Goal: Transaction & Acquisition: Purchase product/service

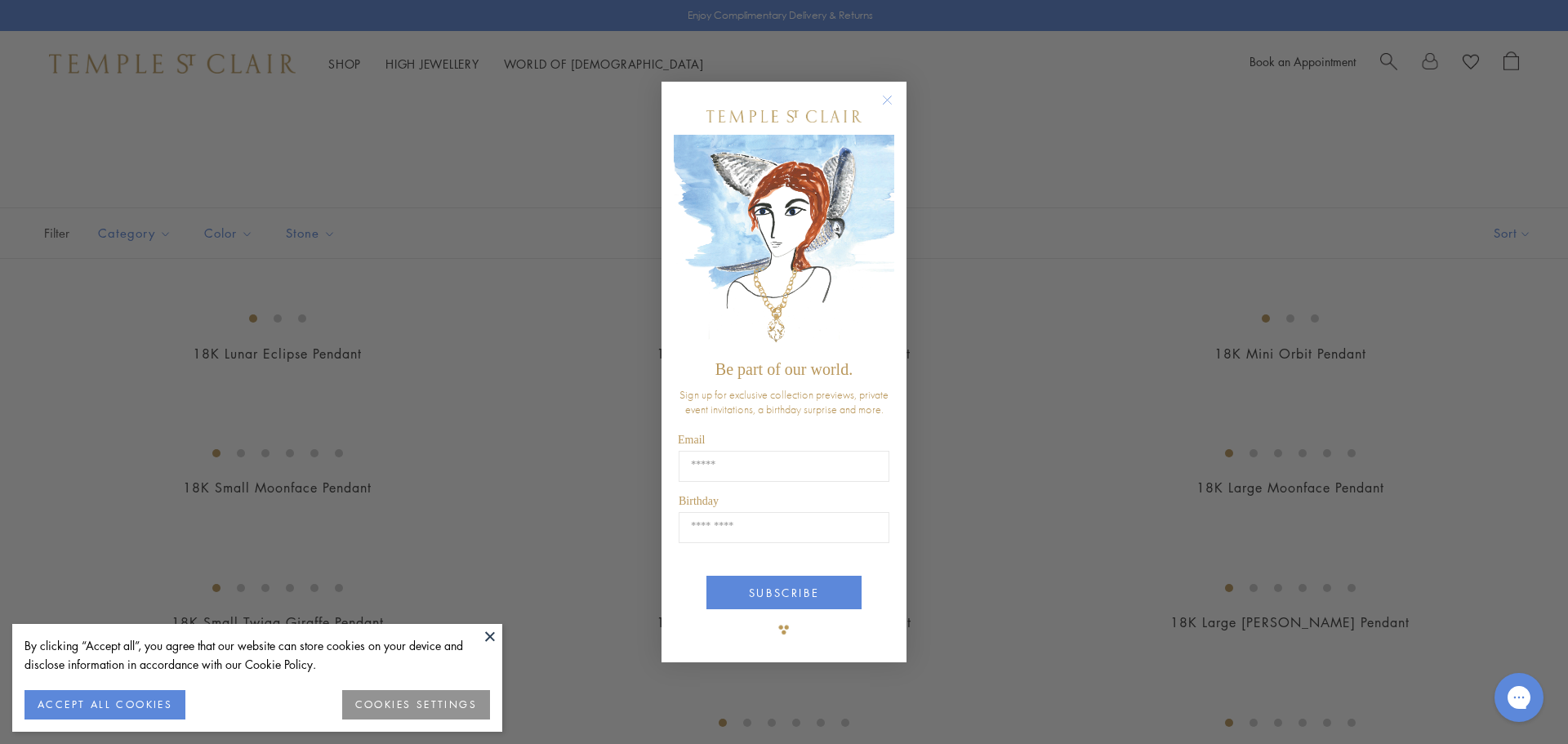
click at [486, 638] on button at bounding box center [490, 636] width 25 height 25
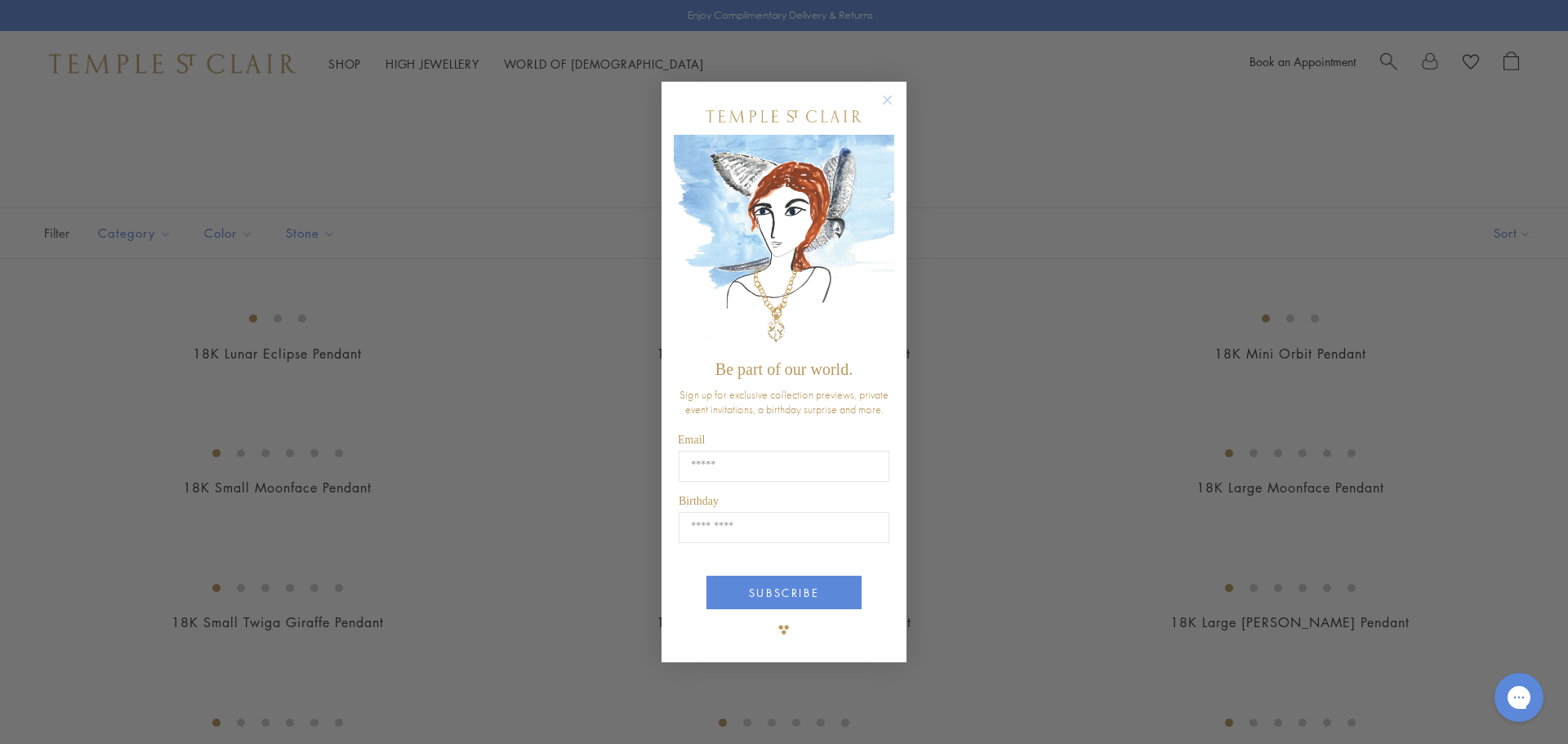
click at [893, 94] on circle "Close dialog" at bounding box center [887, 100] width 20 height 20
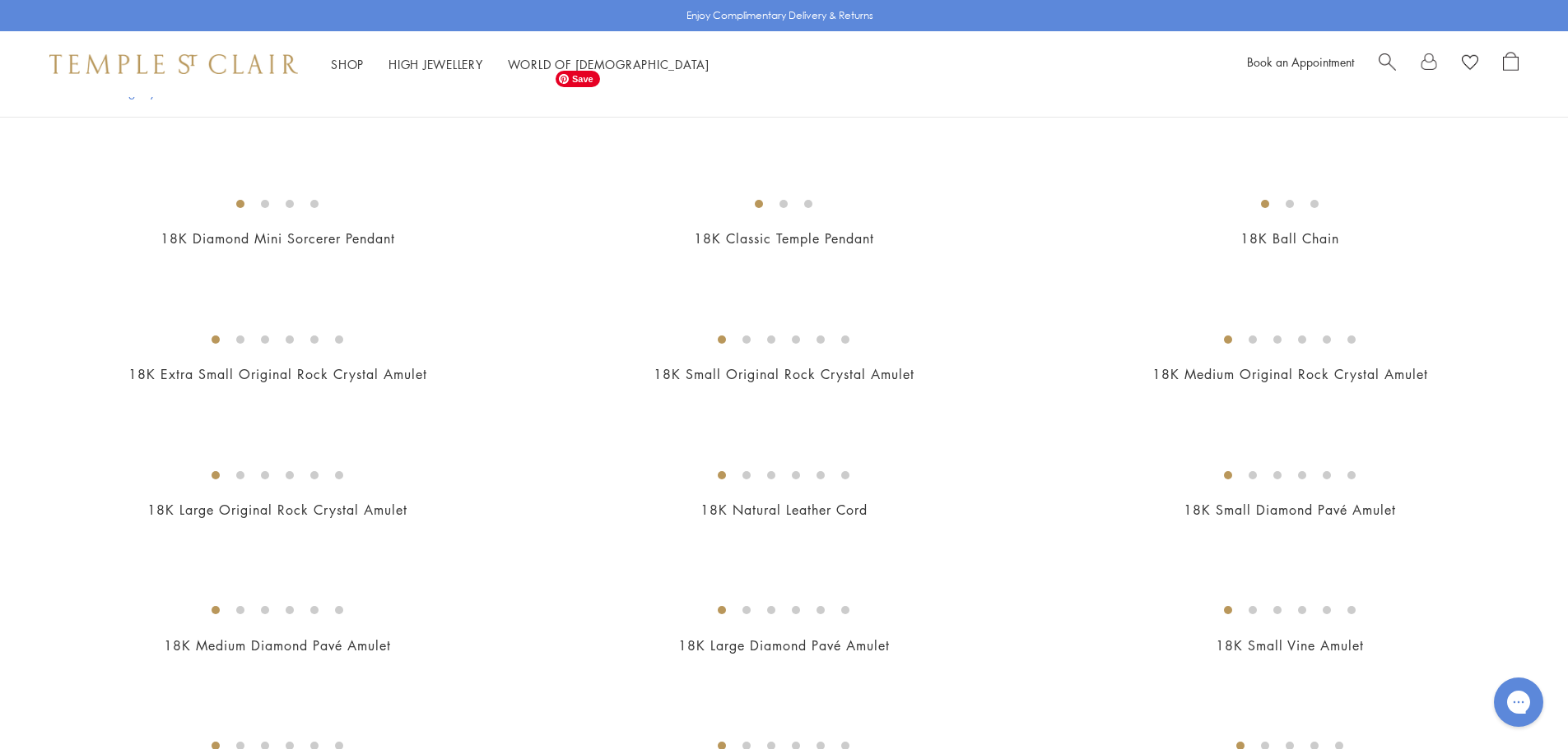
scroll to position [2549, 0]
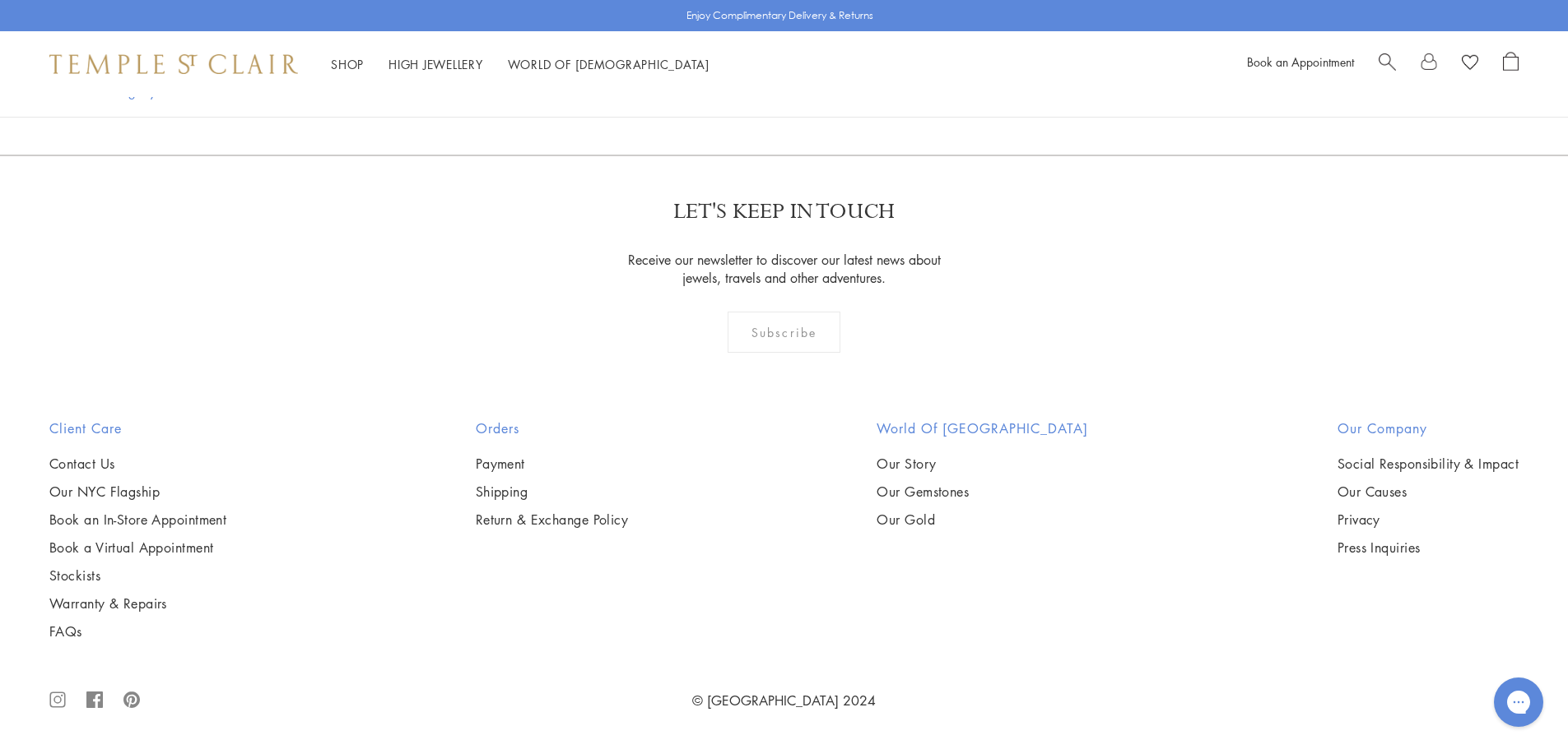
click at [1385, 62] on span "Search" at bounding box center [1387, 60] width 17 height 17
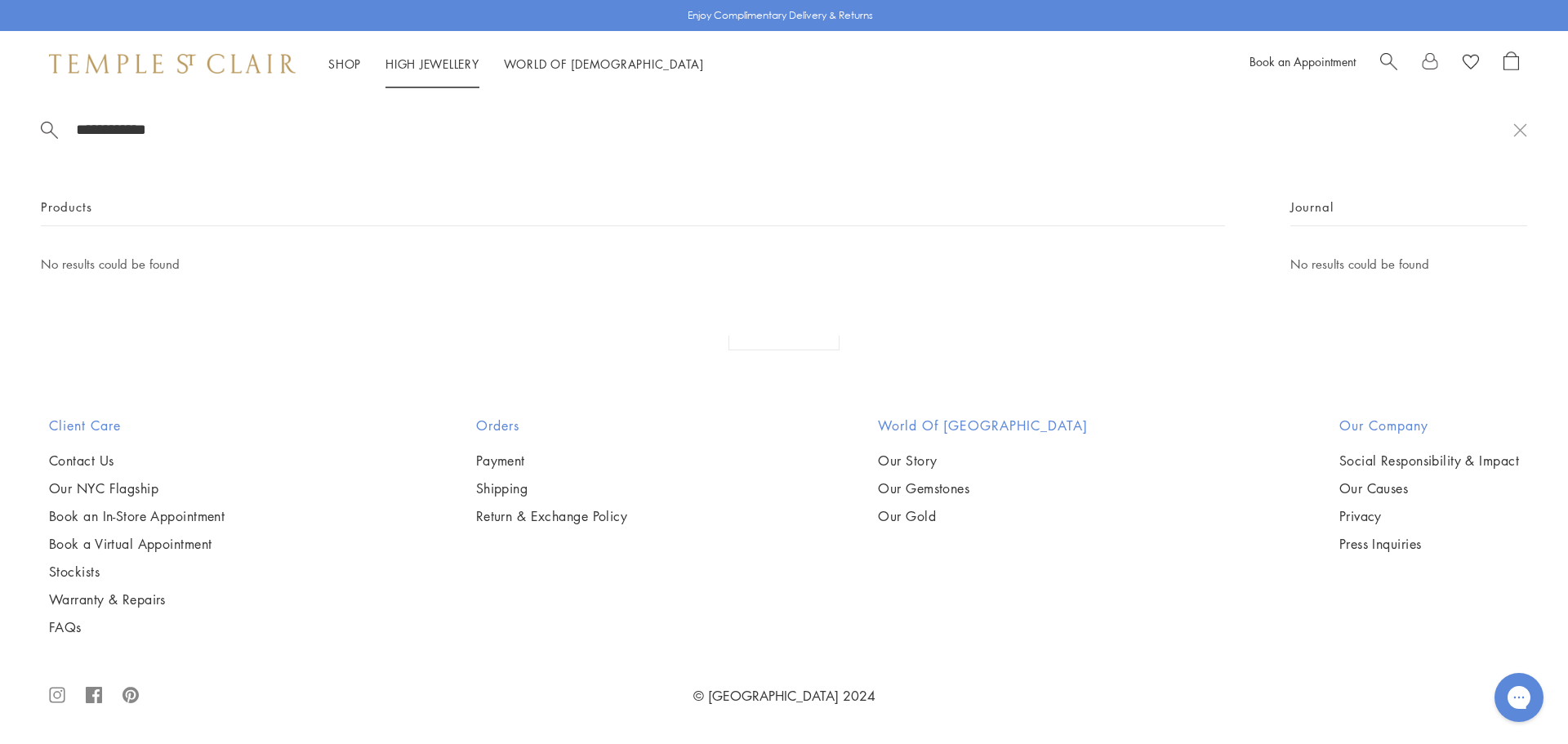
type input "**********"
click at [417, 61] on link "High Jewellery High Jewellery" at bounding box center [431, 64] width 93 height 16
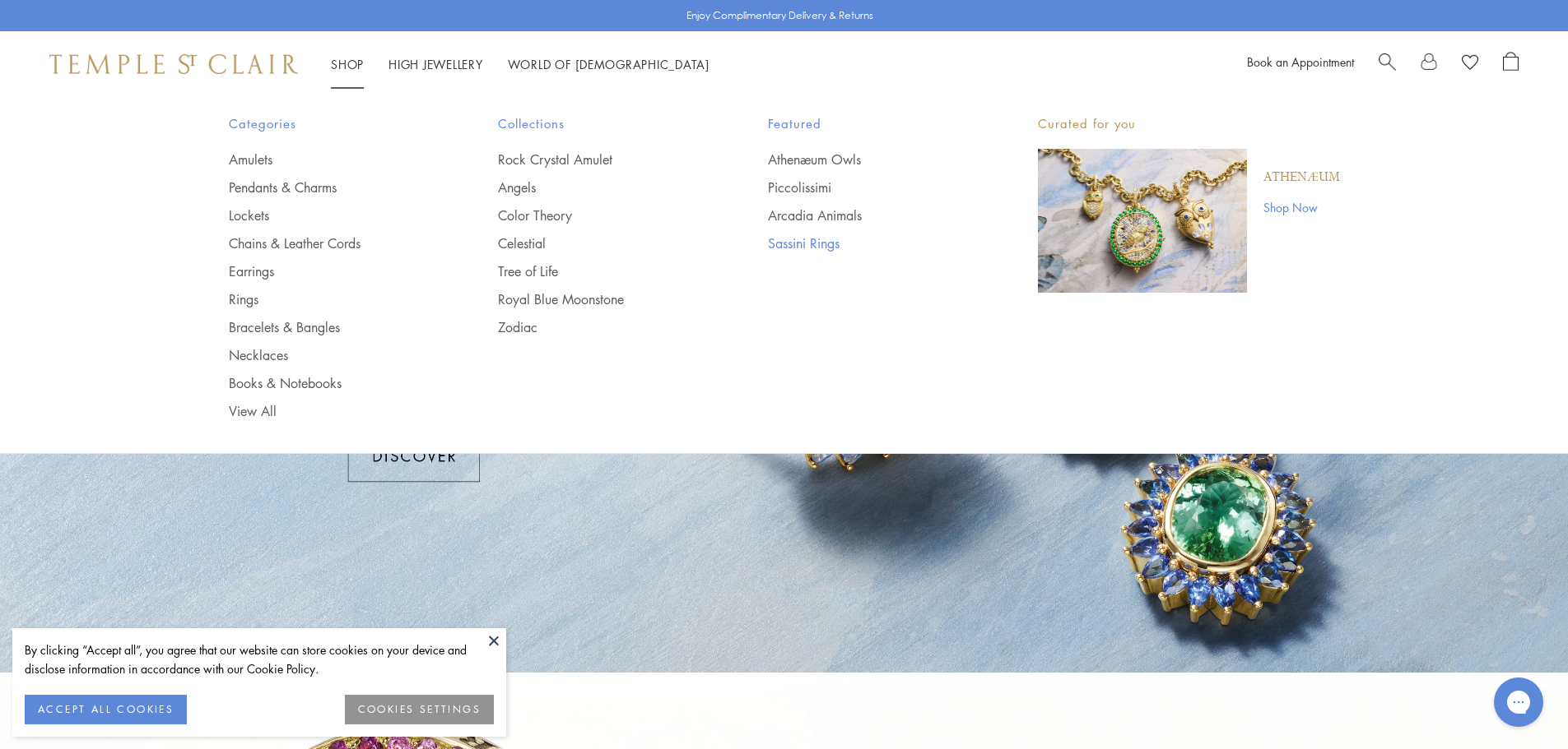
click at [791, 244] on link "Sassini Rings" at bounding box center [870, 243] width 204 height 18
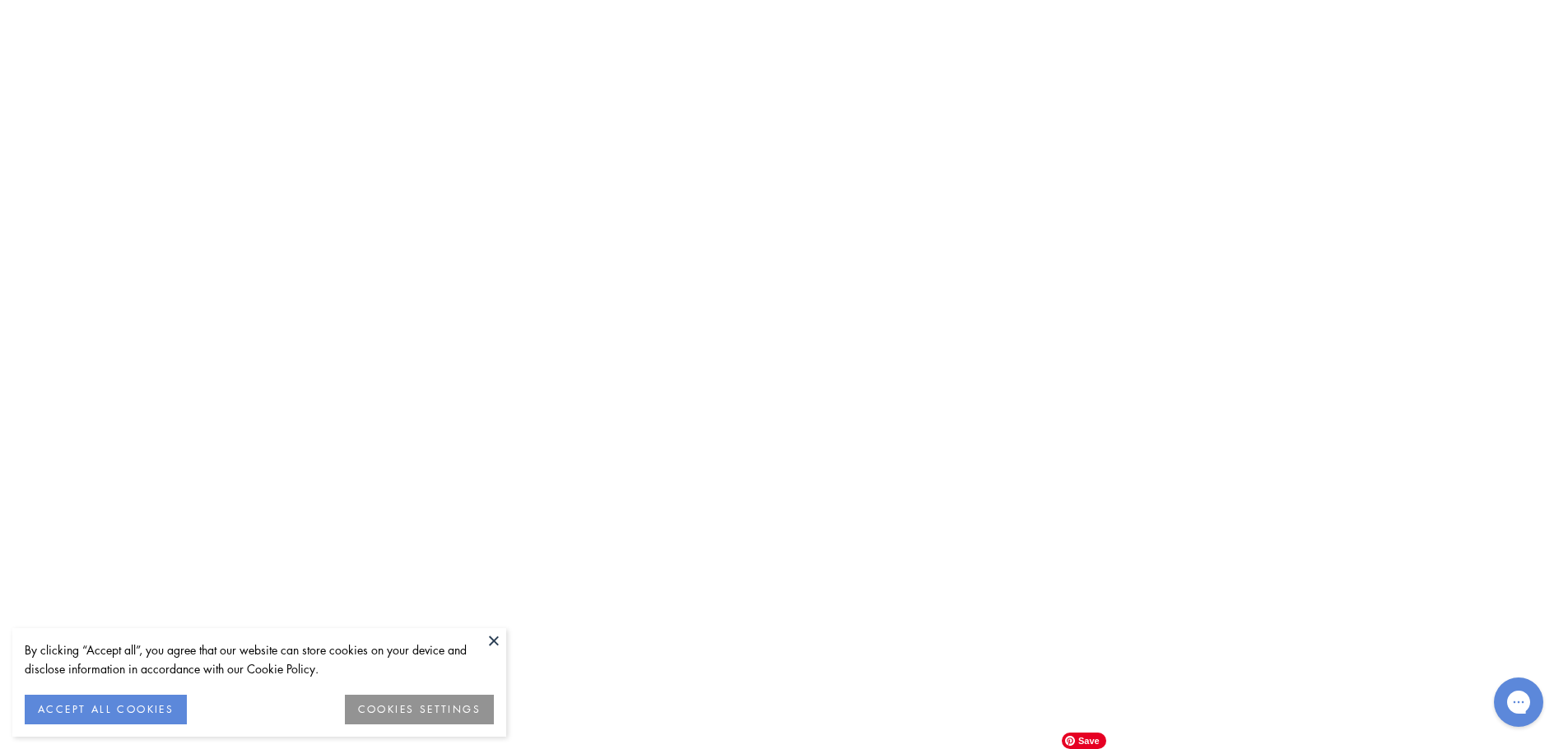
scroll to position [4935, 0]
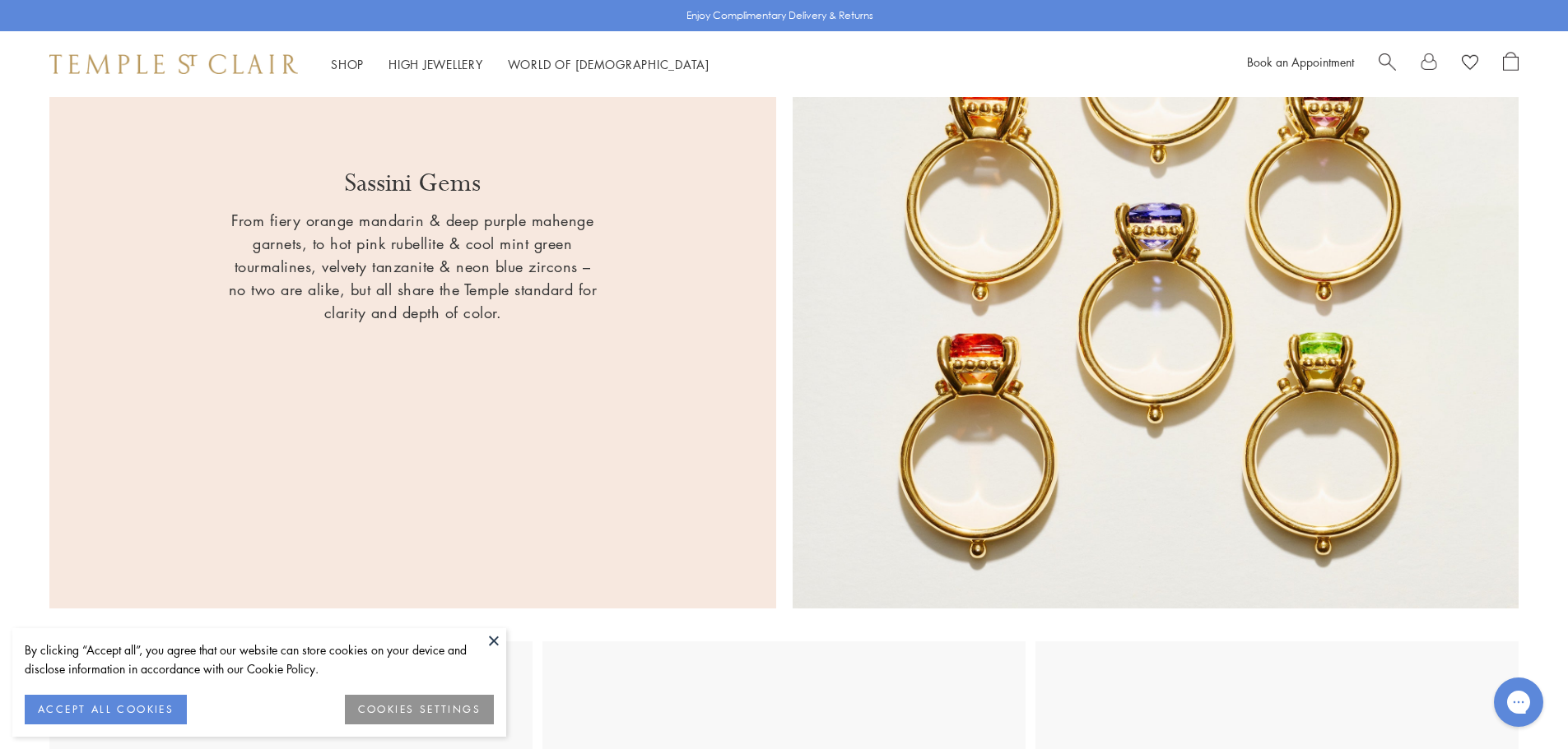
scroll to position [1563, 0]
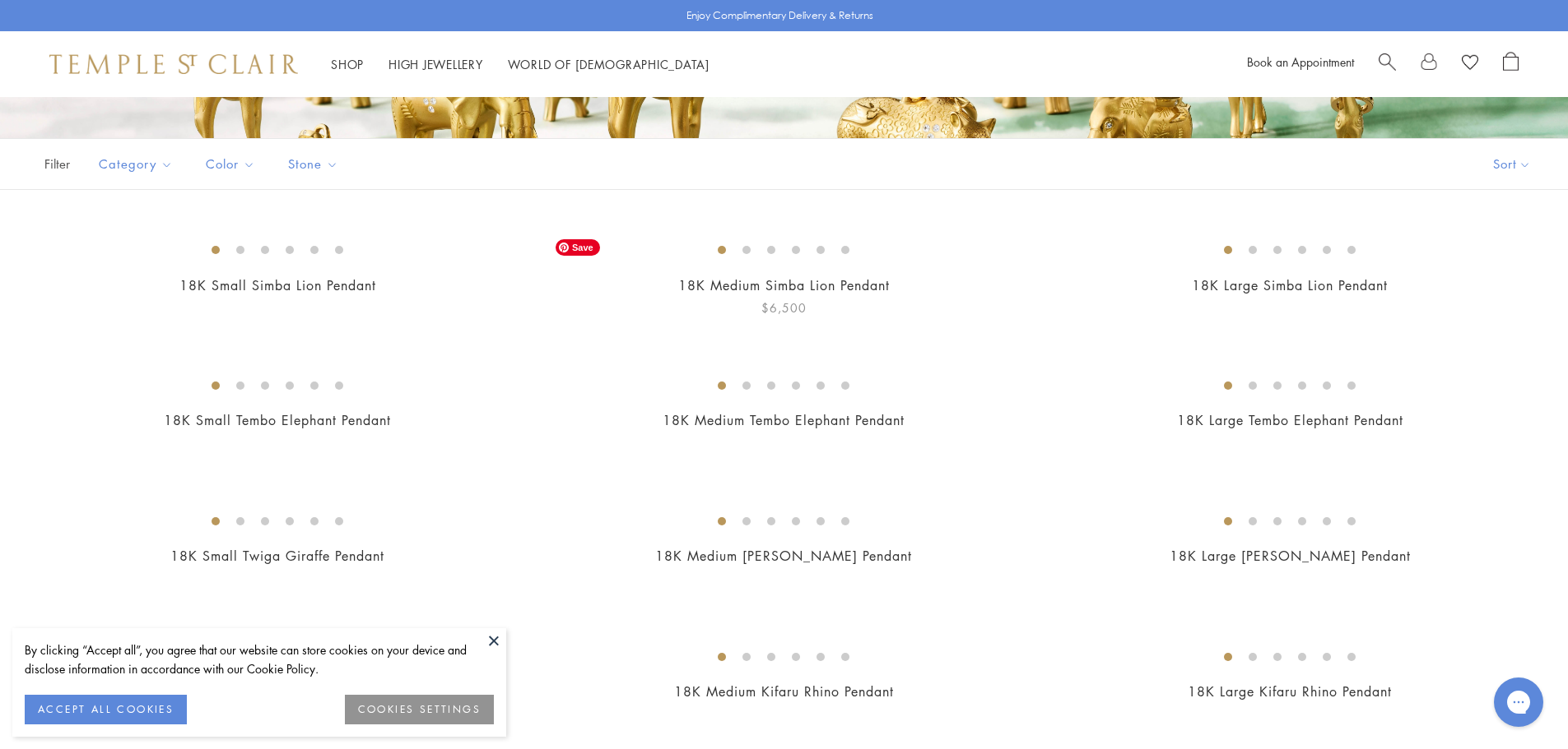
scroll to position [575, 0]
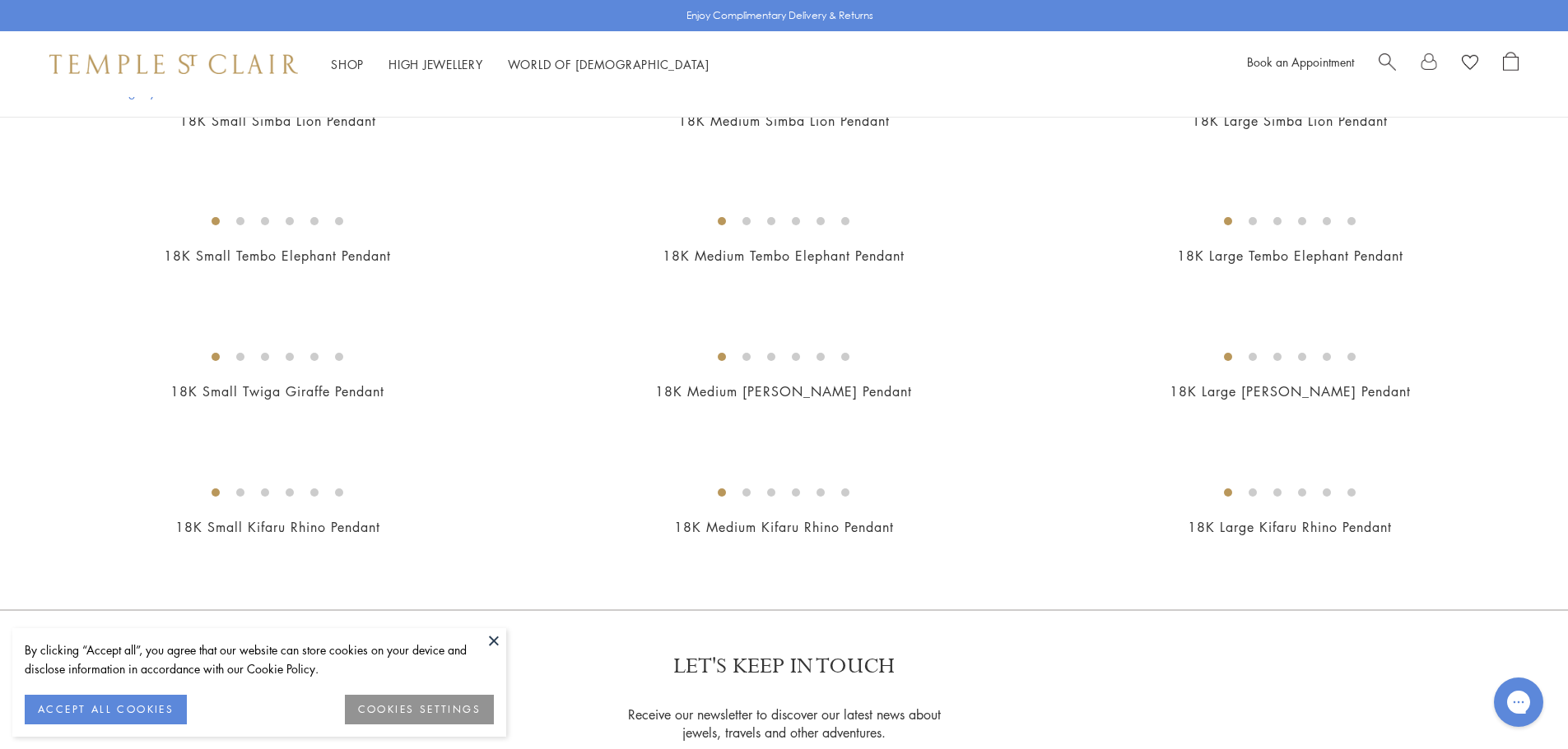
click at [487, 638] on button at bounding box center [494, 640] width 25 height 25
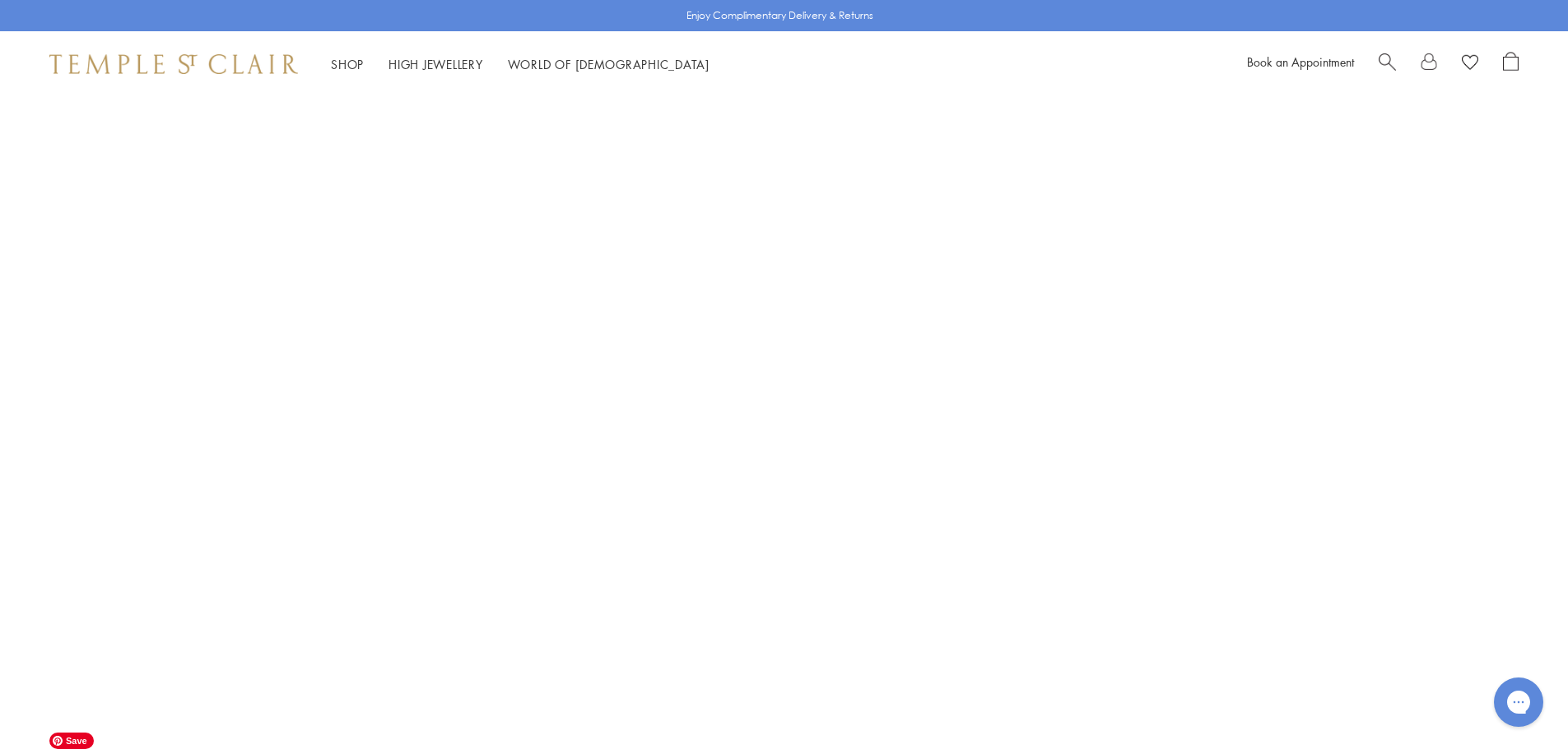
scroll to position [2796, 0]
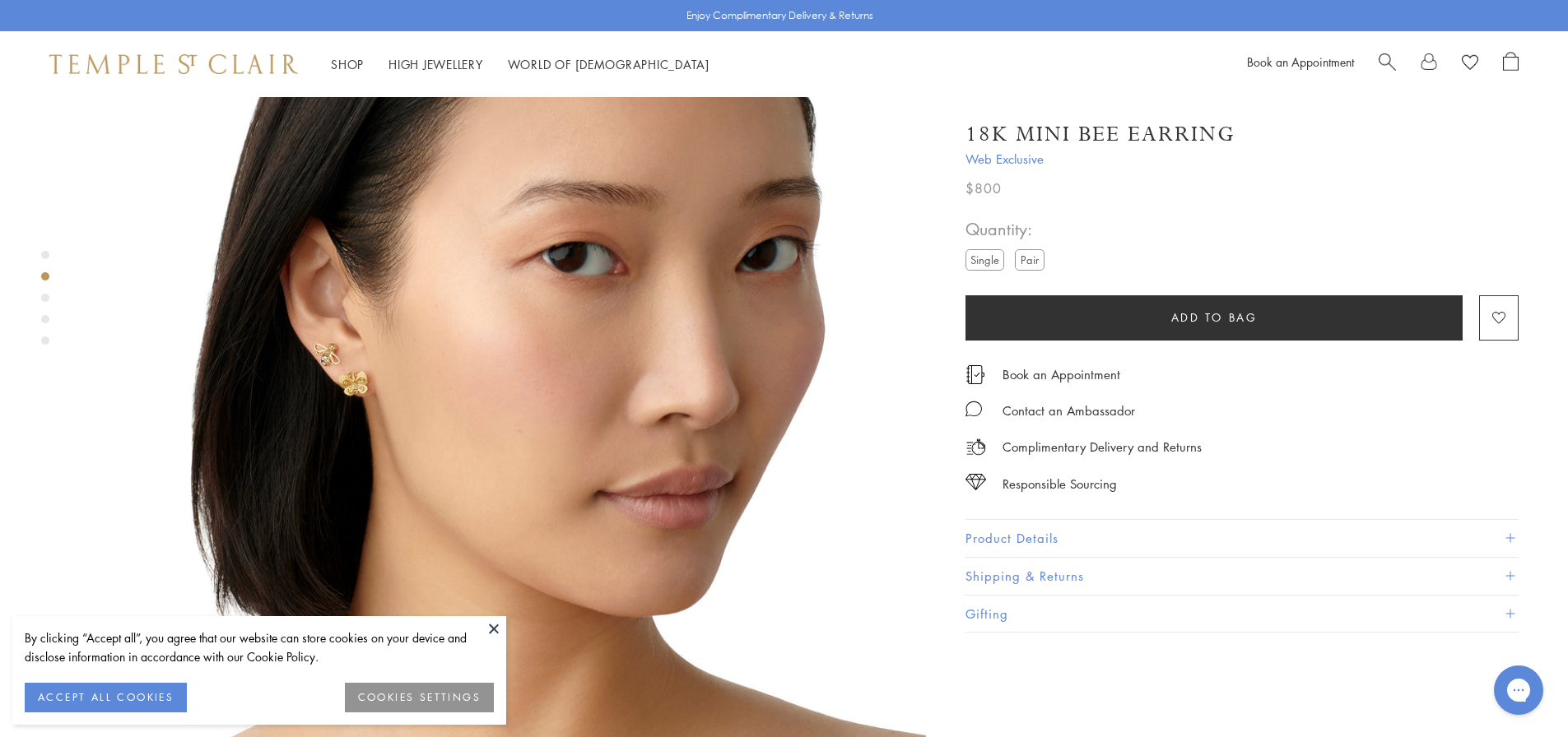
scroll to position [987, 0]
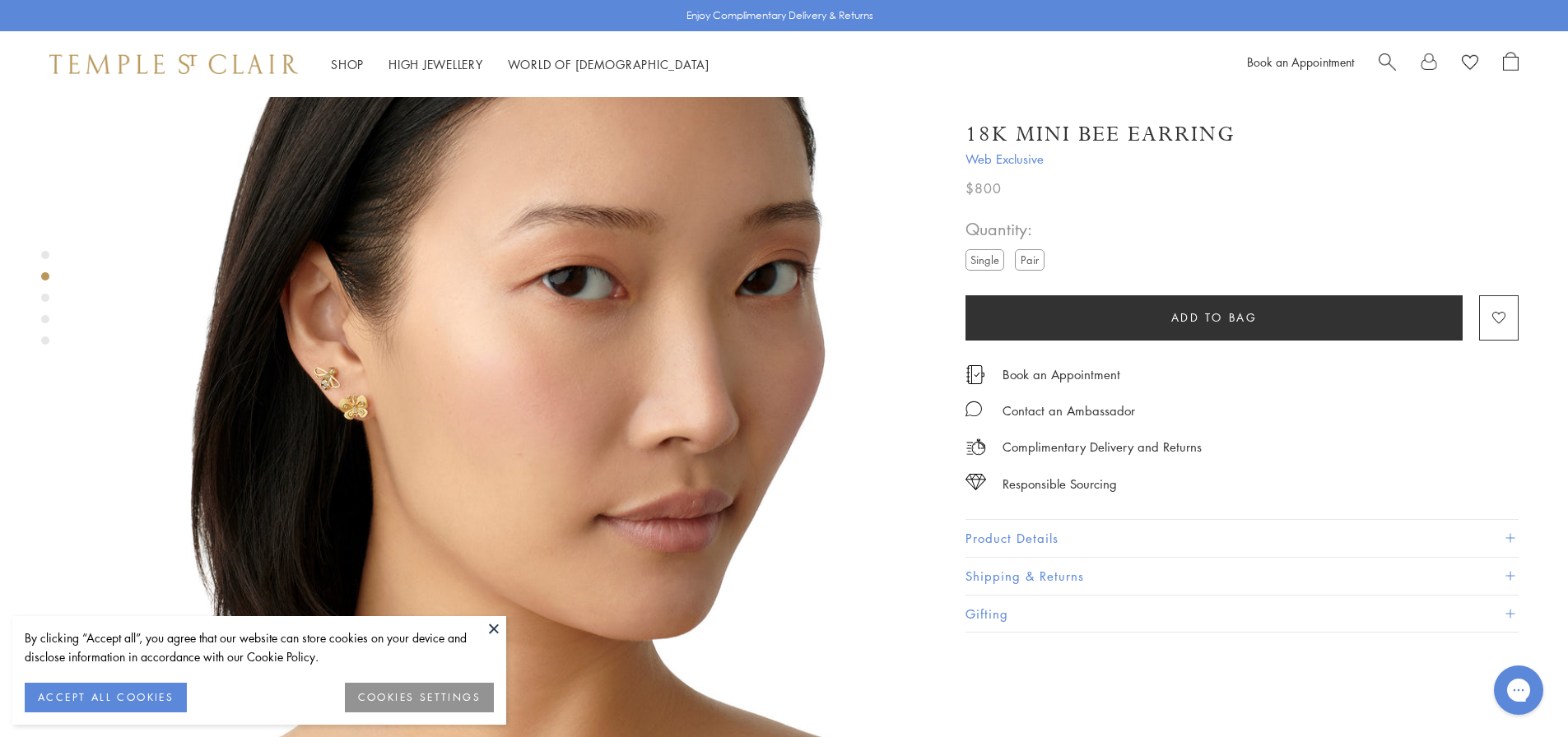
click at [356, 339] on img at bounding box center [504, 399] width 844 height 843
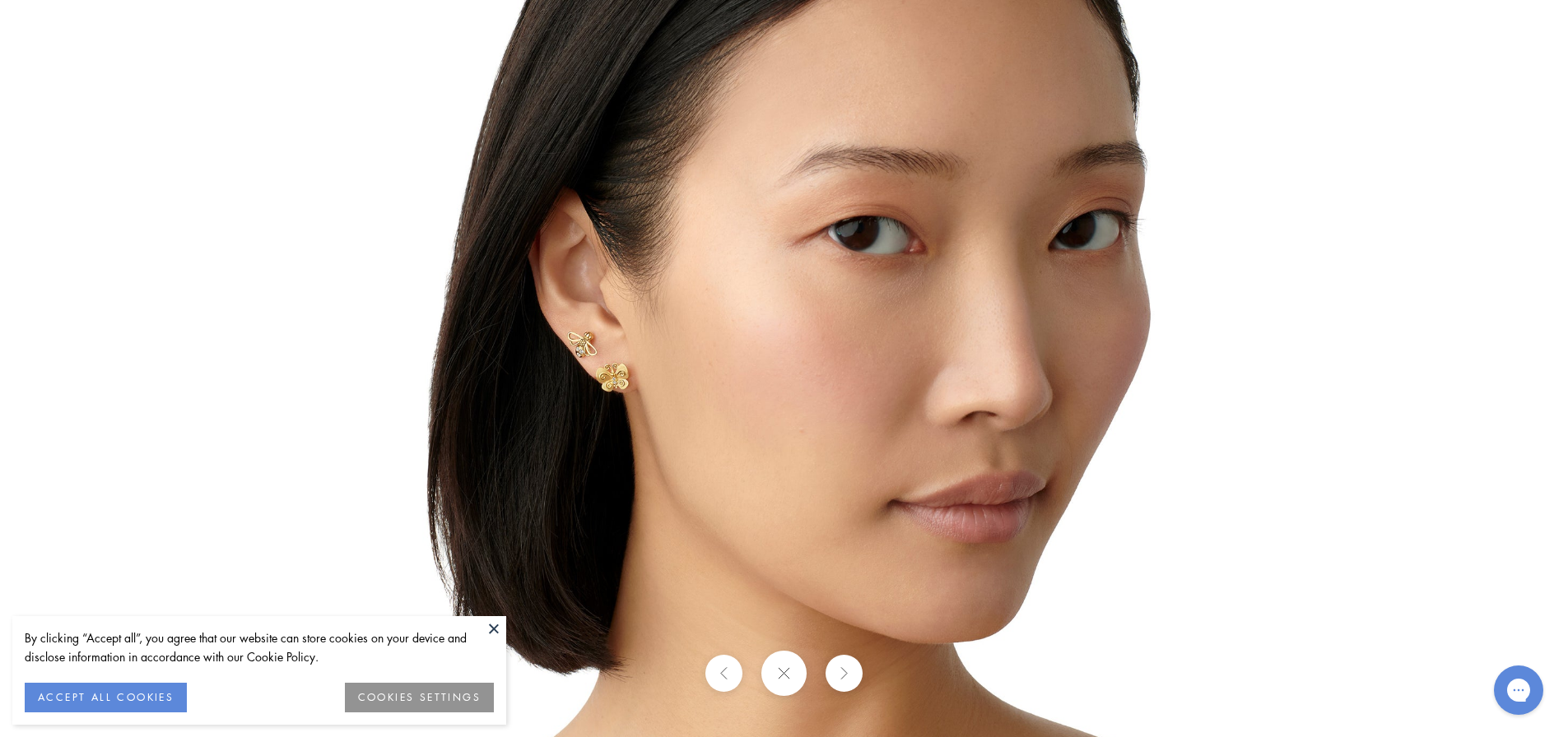
click at [575, 353] on img at bounding box center [784, 369] width 963 height 963
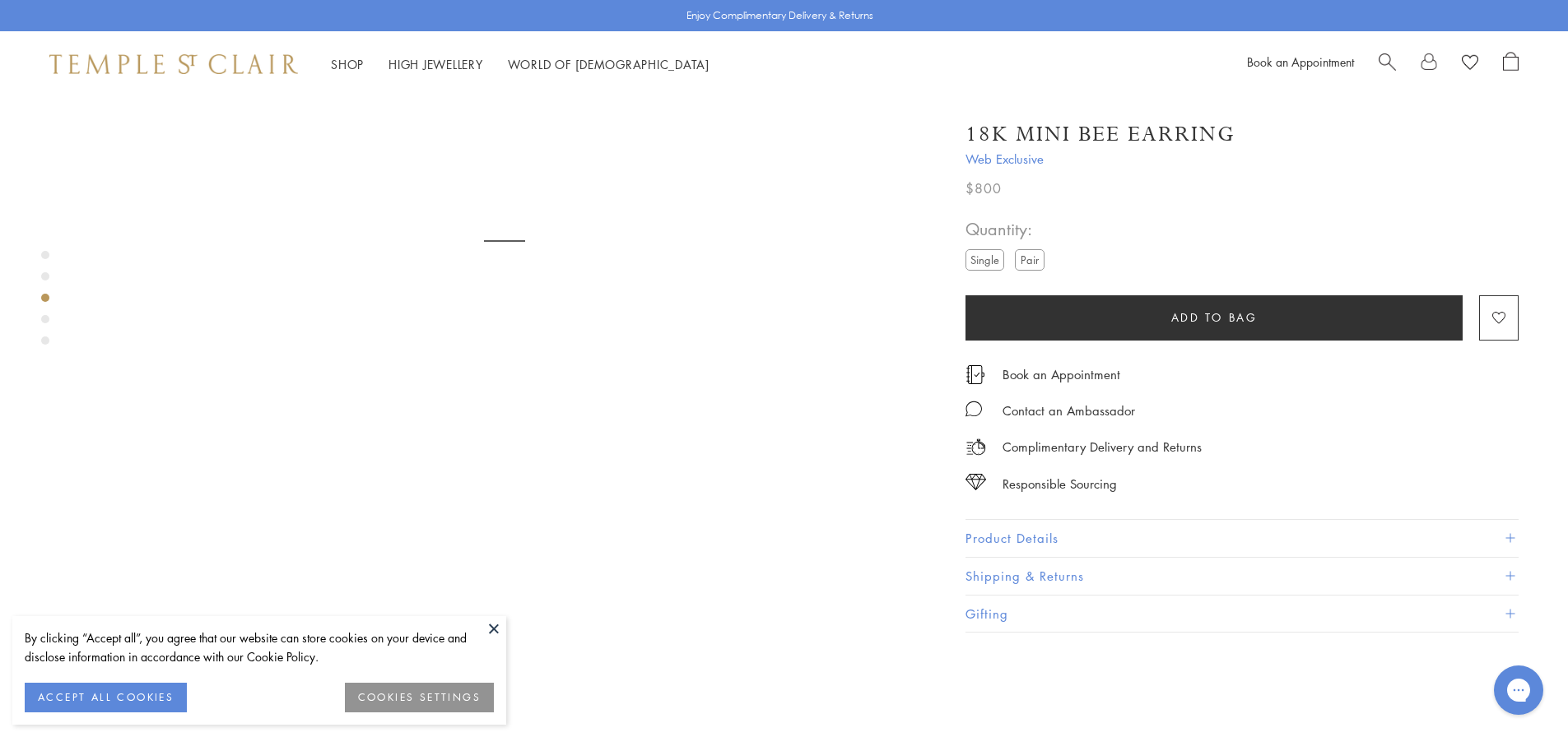
scroll to position [2221, 0]
